Goal: Task Accomplishment & Management: Manage account settings

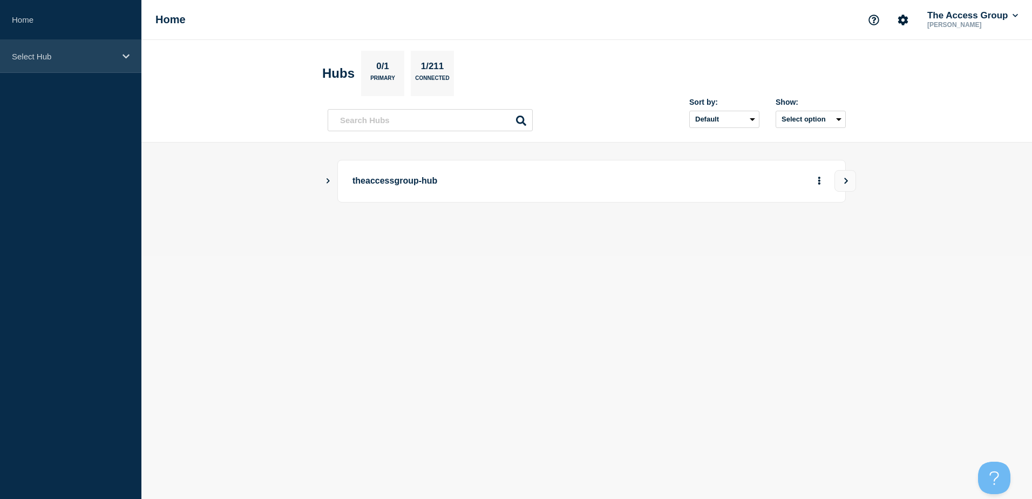
click at [131, 57] on div "Select Hub" at bounding box center [70, 56] width 141 height 33
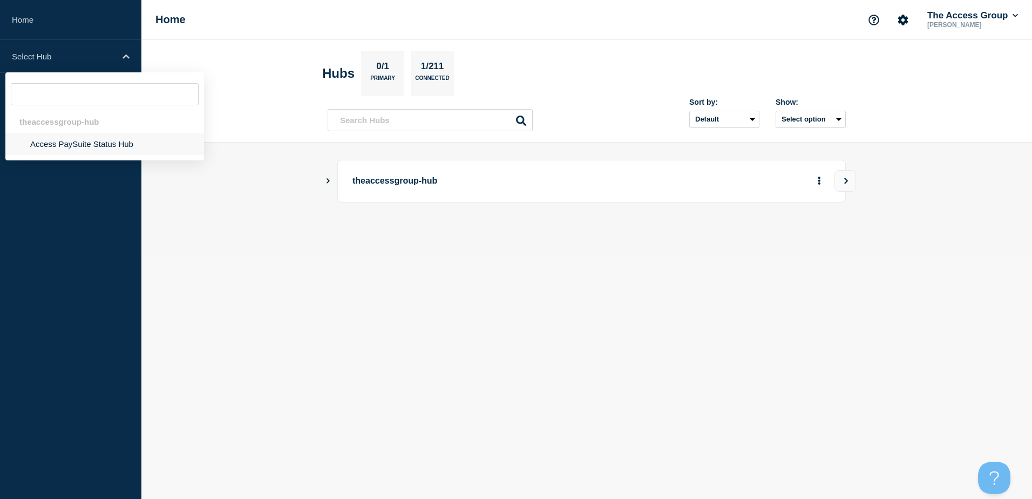
click at [78, 139] on li "Access PaySuite Status Hub" at bounding box center [104, 144] width 199 height 22
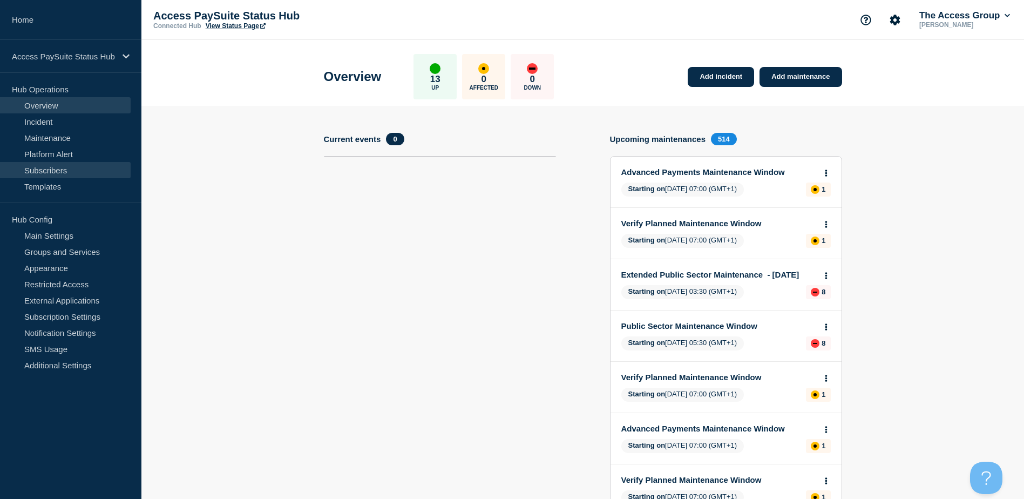
click at [64, 173] on link "Subscribers" at bounding box center [65, 170] width 131 height 16
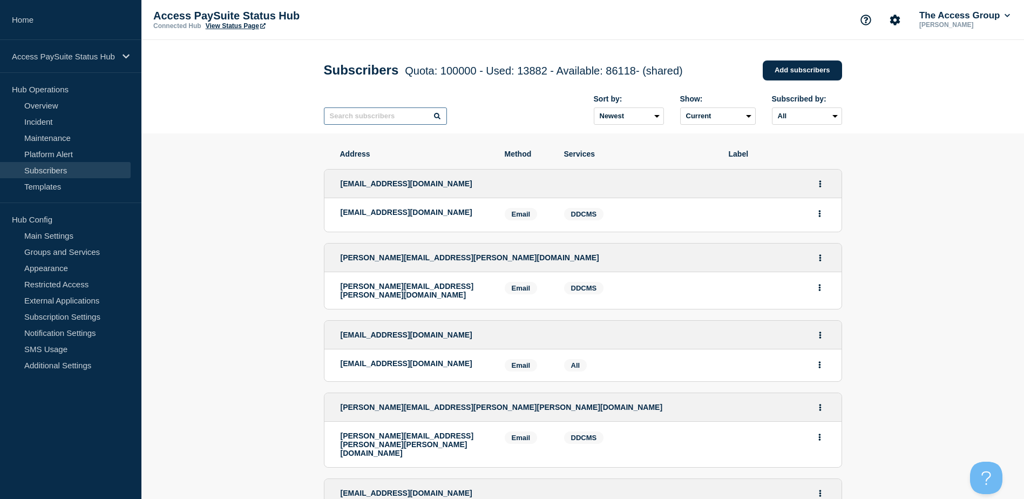
click at [387, 120] on input "text" at bounding box center [385, 115] width 123 height 17
paste input "[EMAIL_ADDRESS][DOMAIN_NAME]"
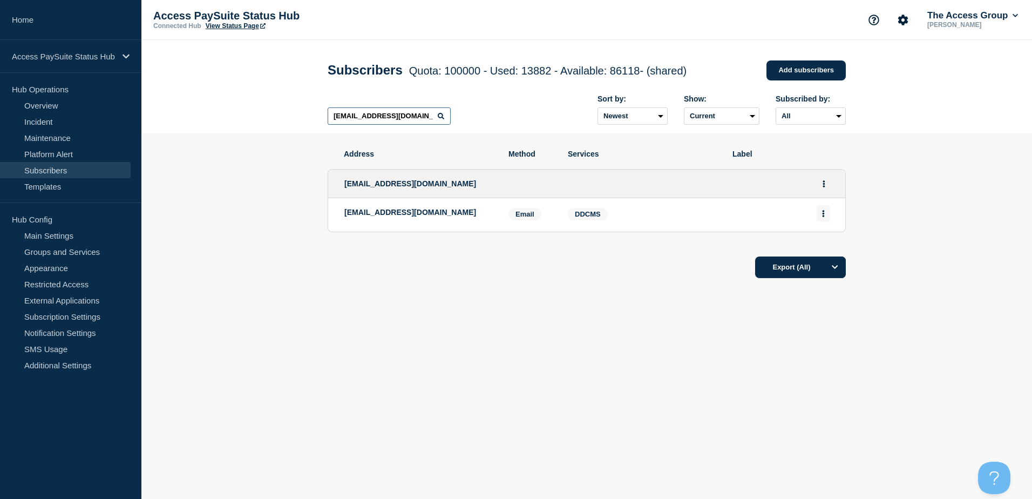
type input "[EMAIL_ADDRESS][DOMAIN_NAME]"
click at [821, 214] on button "Actions" at bounding box center [823, 213] width 13 height 17
click at [818, 244] on button "Delete" at bounding box center [824, 244] width 21 height 8
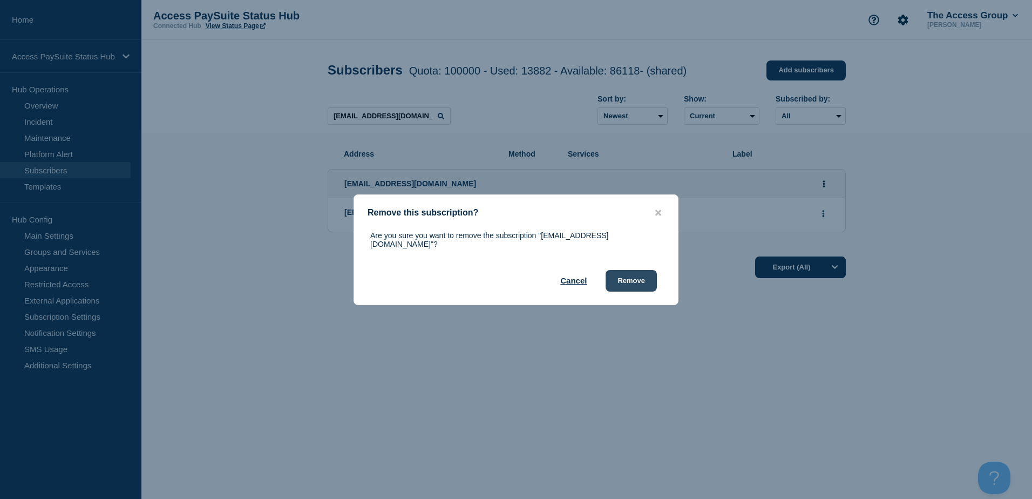
click at [637, 279] on button "Remove" at bounding box center [631, 281] width 51 height 22
